Goal: Information Seeking & Learning: Learn about a topic

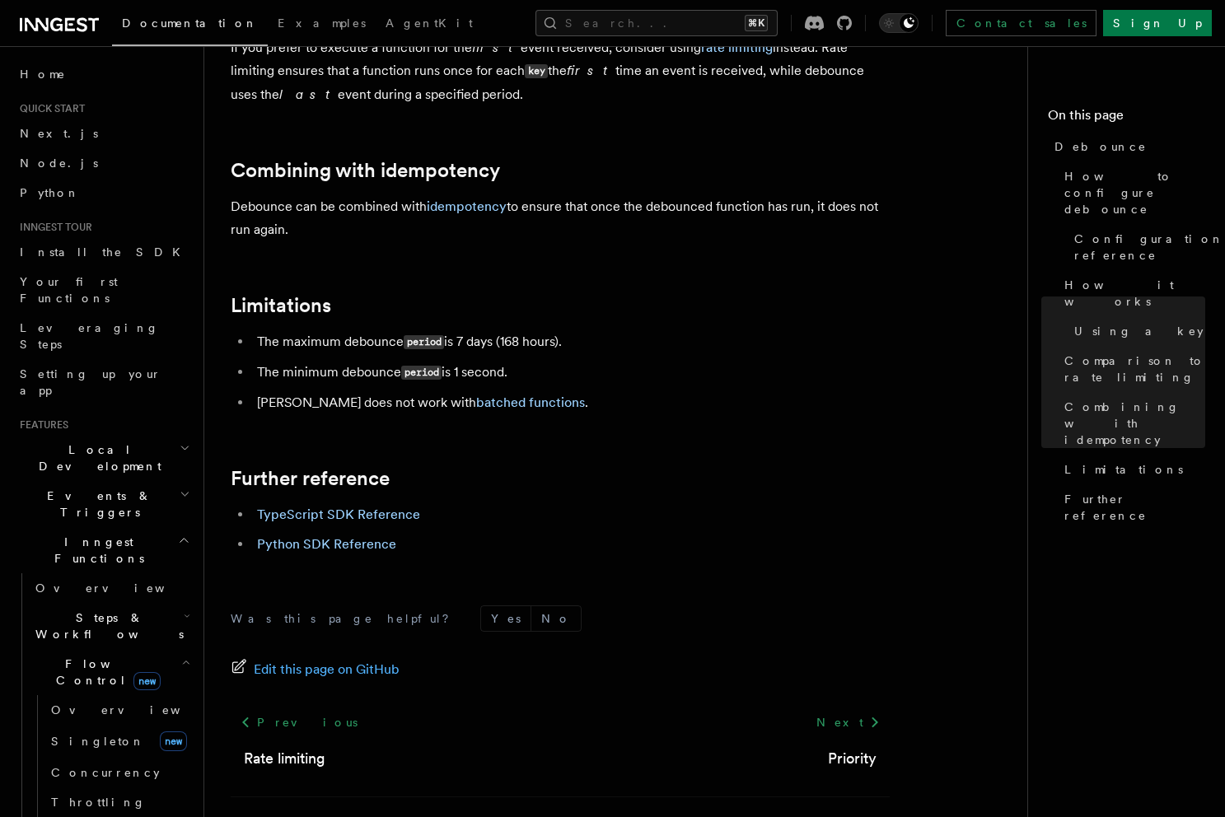
scroll to position [1719, 0]
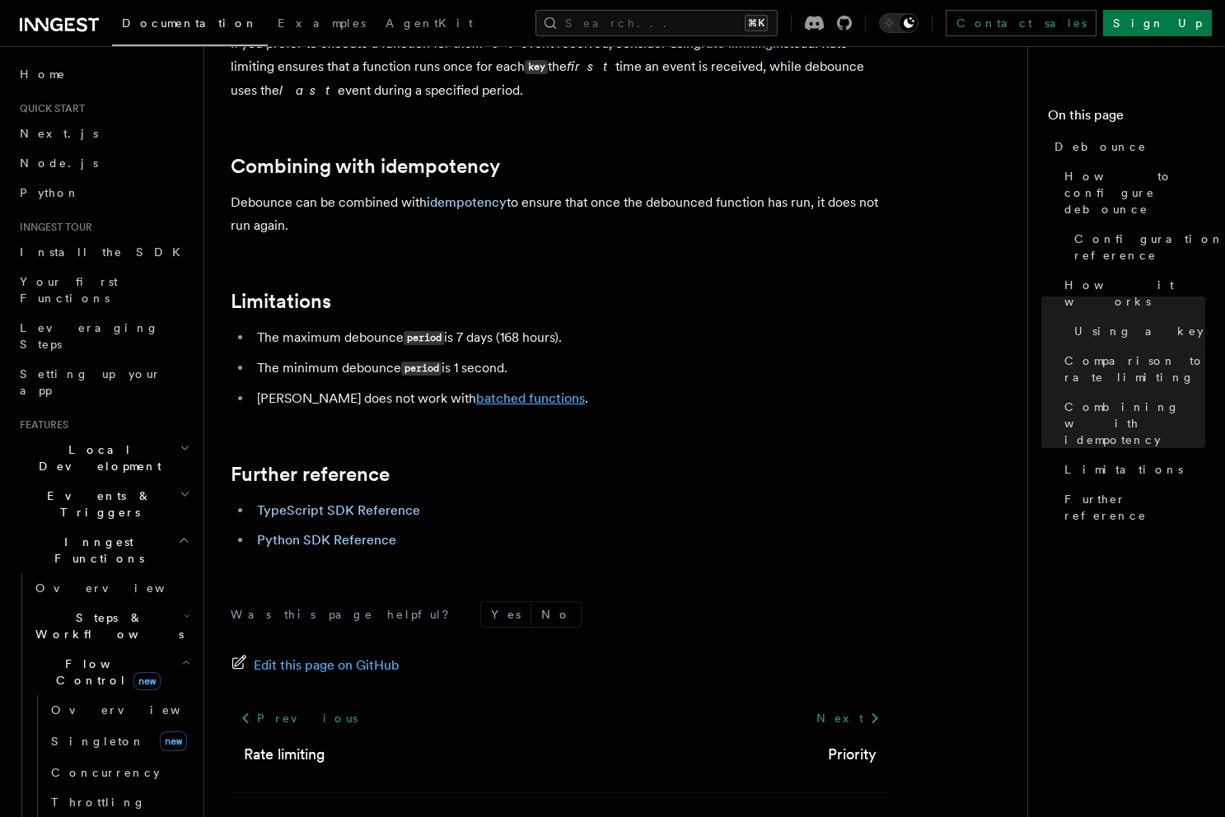
click at [520, 397] on link "batched functions" at bounding box center [530, 399] width 109 height 16
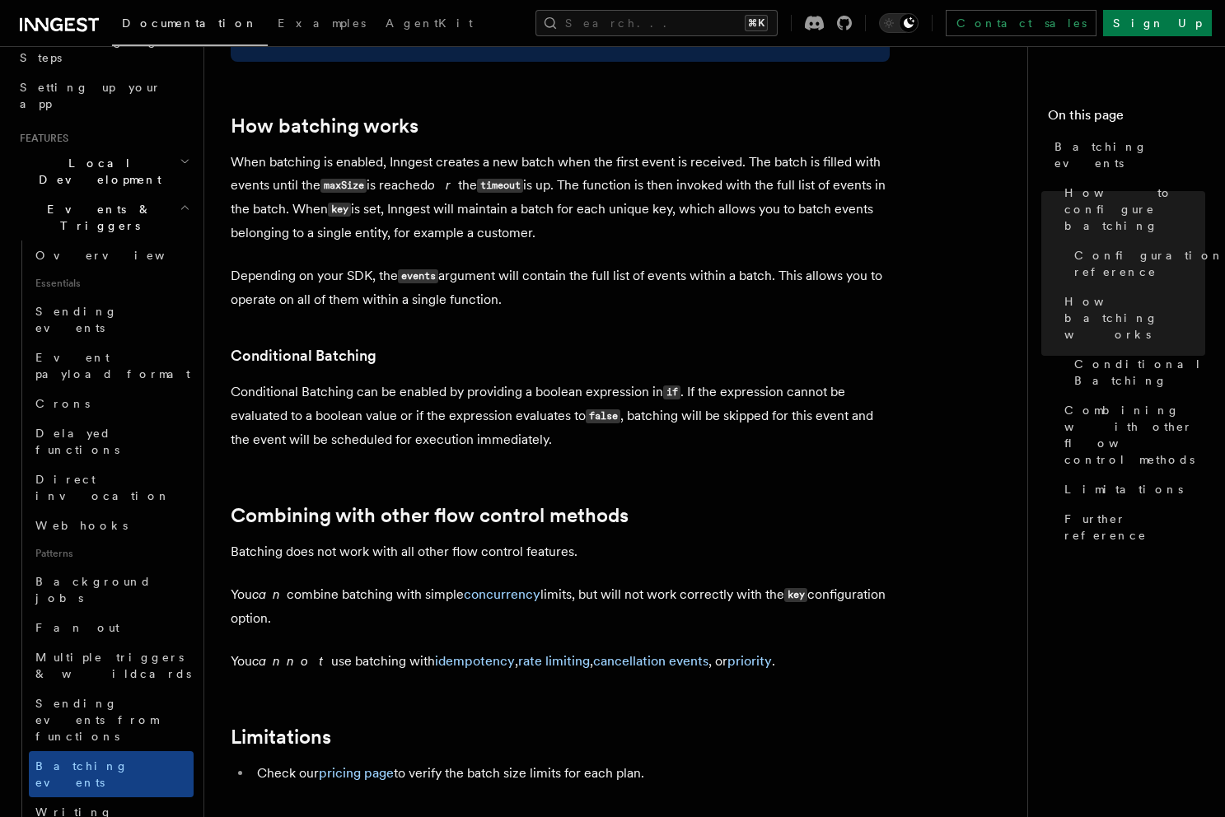
scroll to position [1800, 0]
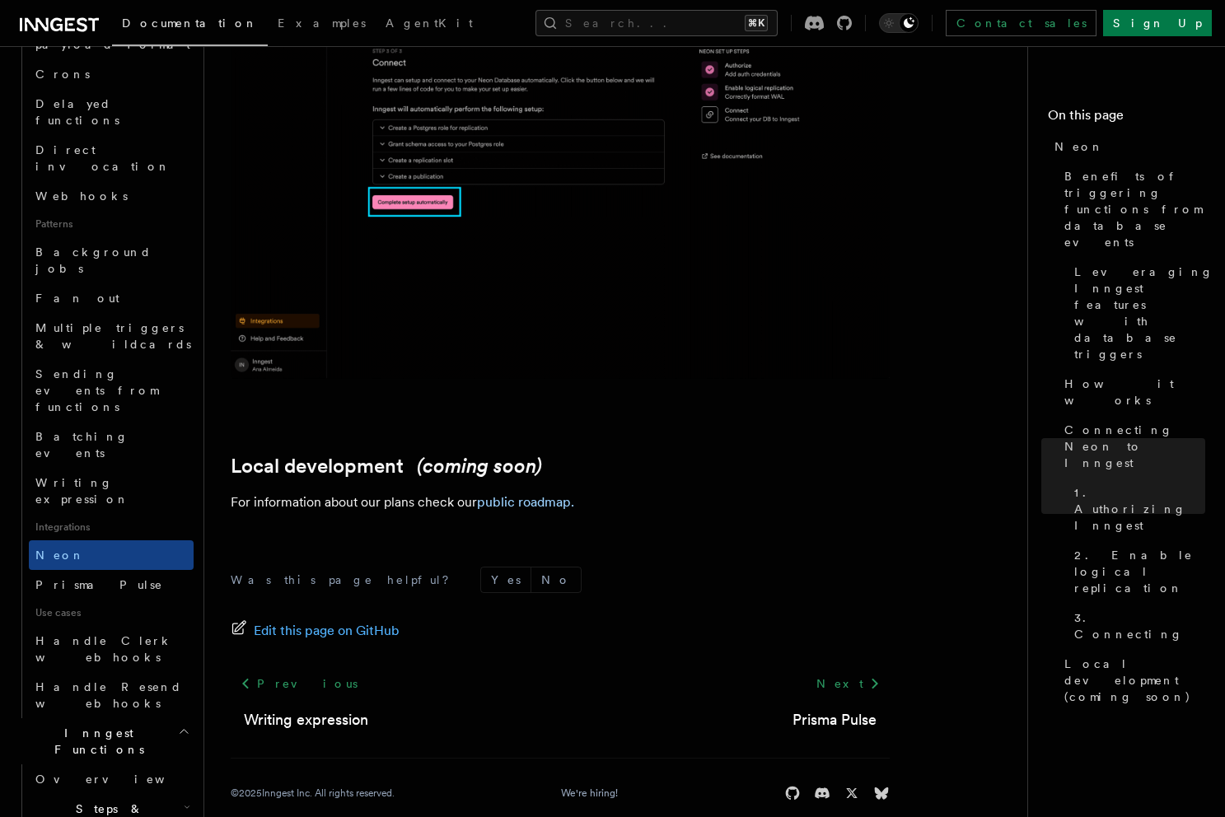
scroll to position [645, 0]
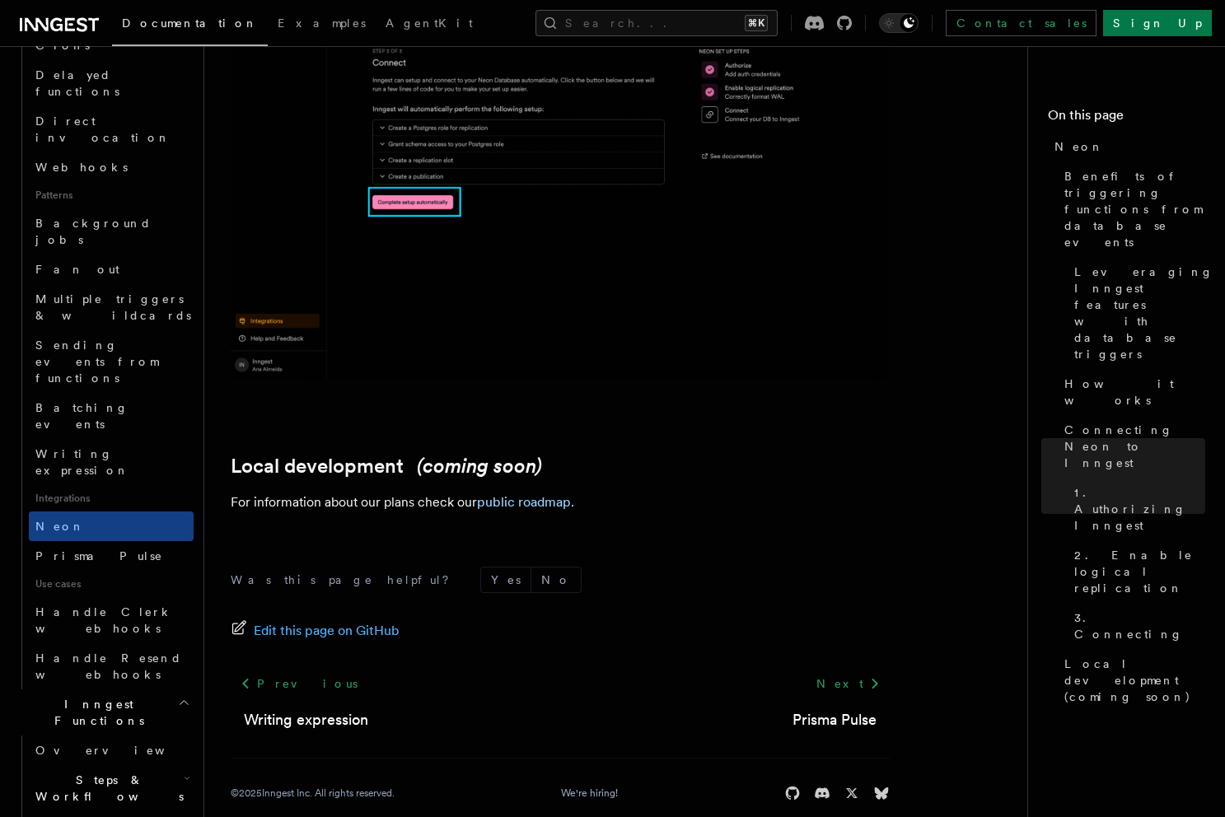
click at [111, 772] on span "Steps & Workflows" at bounding box center [106, 788] width 155 height 33
click at [101, 736] on link "Overview" at bounding box center [111, 751] width 165 height 30
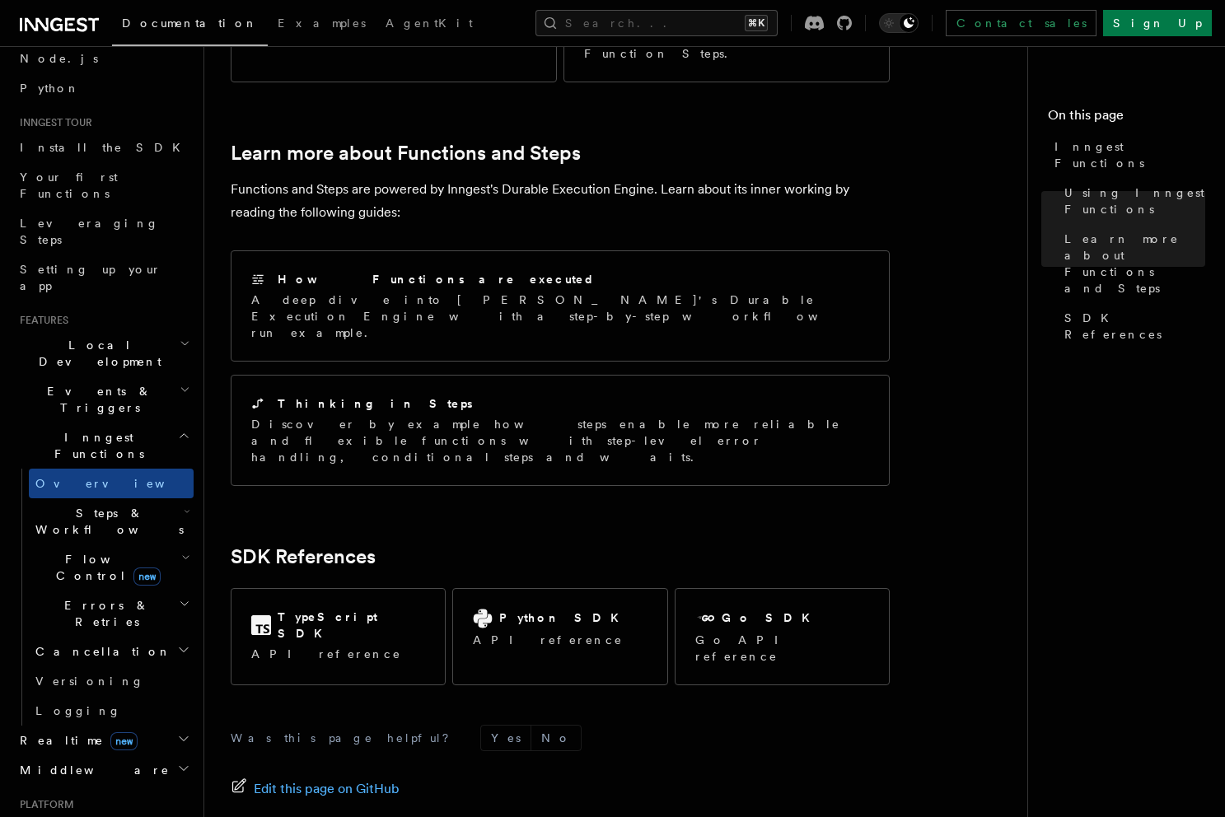
scroll to position [91, 0]
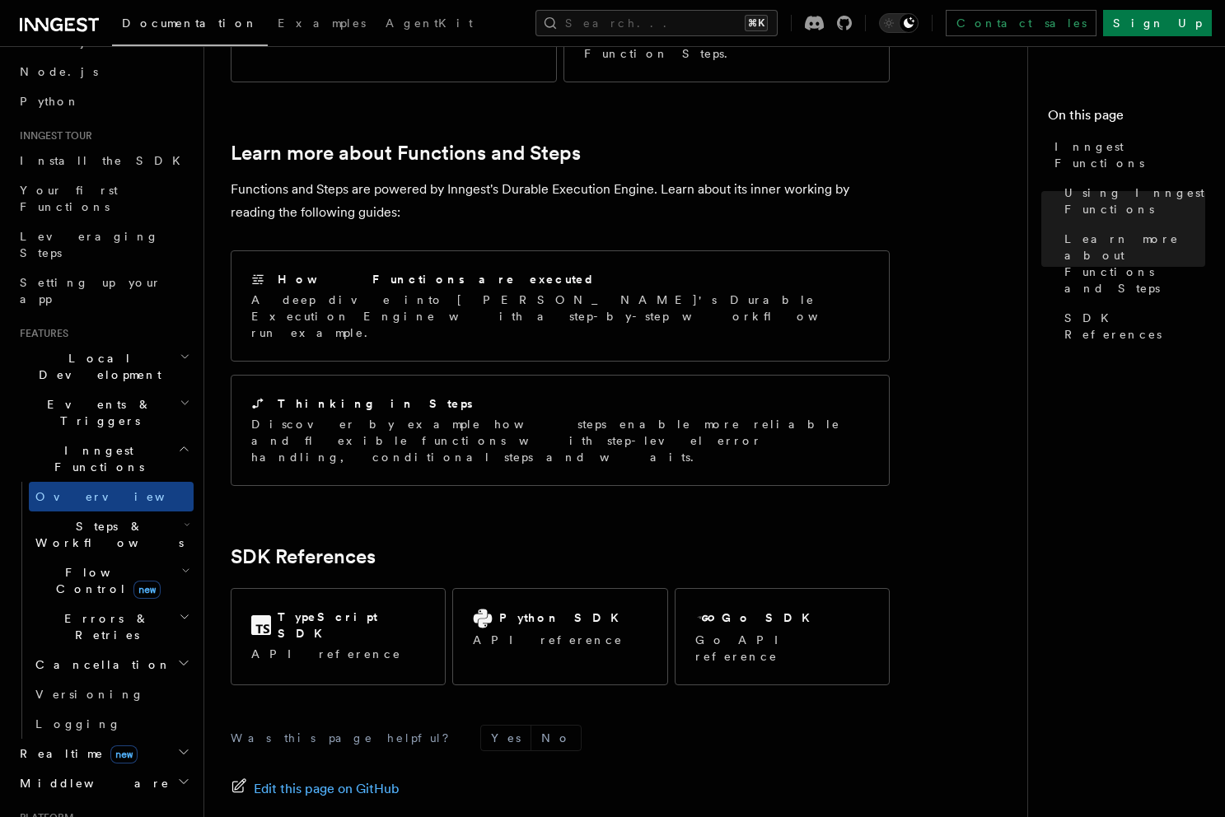
click at [105, 611] on span "Errors & Retries" at bounding box center [104, 627] width 150 height 33
click at [110, 611] on span "Errors & Retries" at bounding box center [104, 627] width 150 height 33
click at [113, 518] on span "Steps & Workflows" at bounding box center [106, 534] width 155 height 33
click at [96, 680] on link "Versioning" at bounding box center [111, 695] width 165 height 30
